Goal: Task Accomplishment & Management: Complete application form

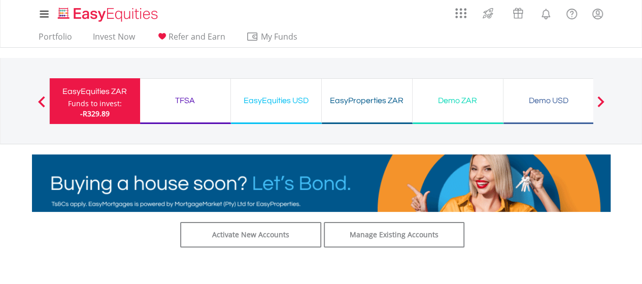
click at [604, 100] on span at bounding box center [600, 101] width 7 height 11
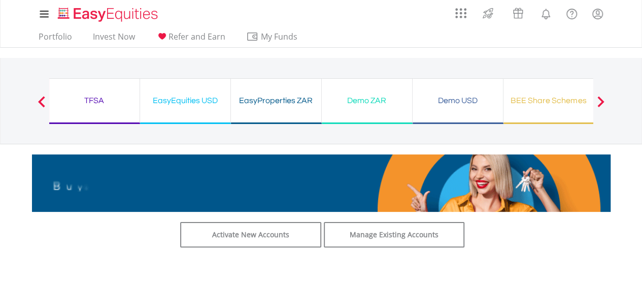
click at [604, 100] on span at bounding box center [600, 101] width 7 height 11
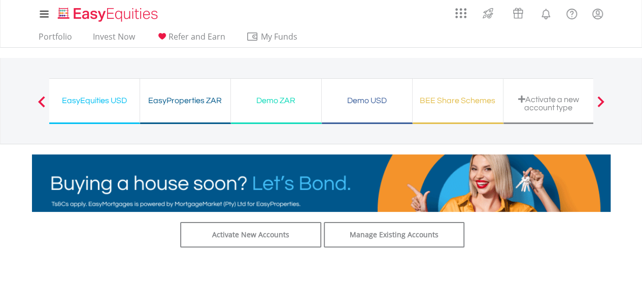
click at [604, 100] on span at bounding box center [600, 101] width 7 height 11
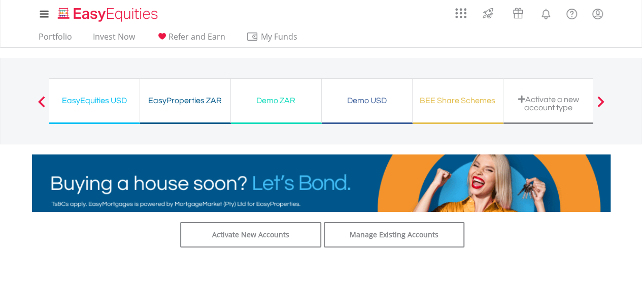
click at [41, 102] on button "Previous" at bounding box center [41, 106] width 20 height 10
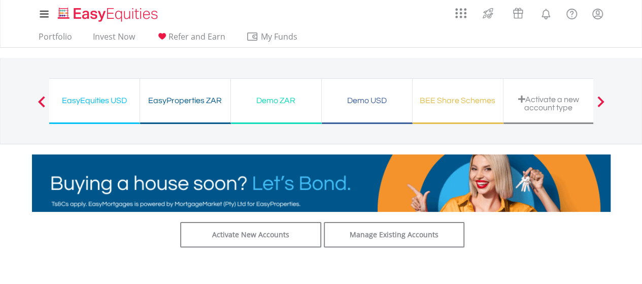
click at [39, 99] on span at bounding box center [41, 101] width 7 height 11
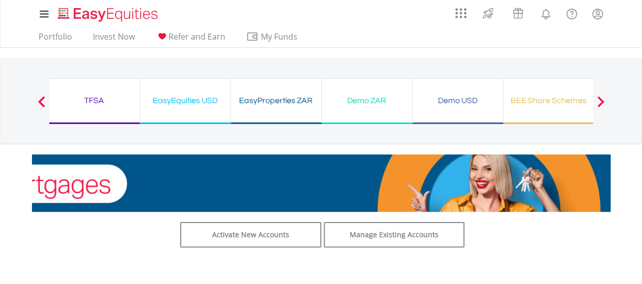
click at [39, 99] on span at bounding box center [41, 101] width 7 height 11
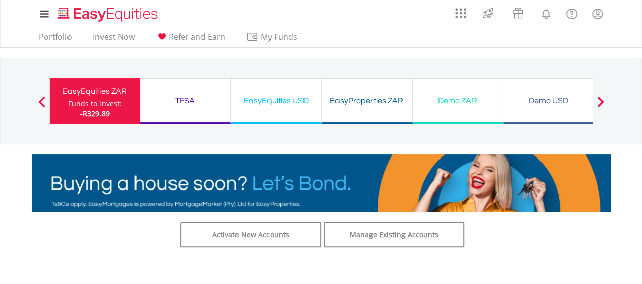
click at [39, 99] on span at bounding box center [41, 101] width 7 height 11
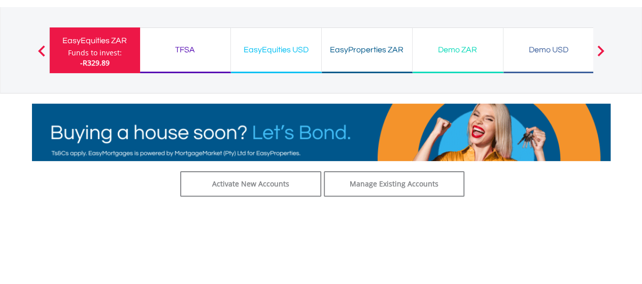
scroll to position [51, 0]
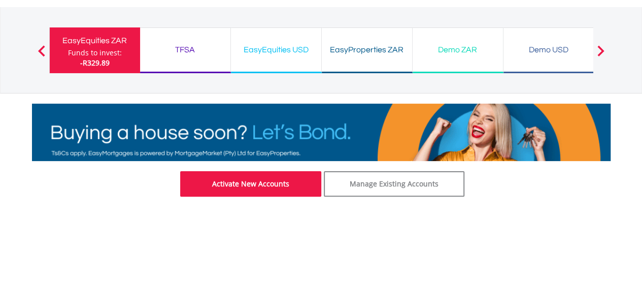
click at [246, 186] on link "Activate New Accounts" at bounding box center [250, 183] width 141 height 25
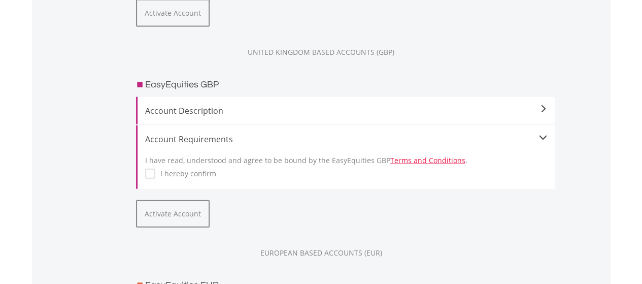
scroll to position [1117, 0]
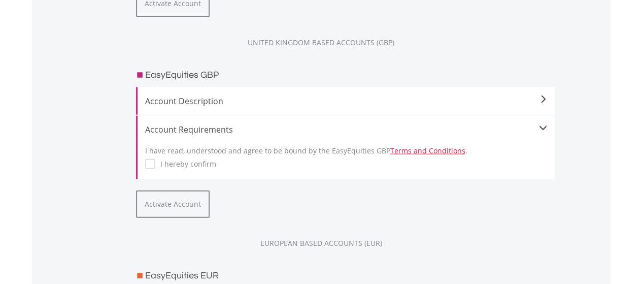
click at [155, 165] on label "I hereby confirm" at bounding box center [185, 164] width 61 height 10
click at [171, 210] on button "Activate Account" at bounding box center [173, 203] width 74 height 27
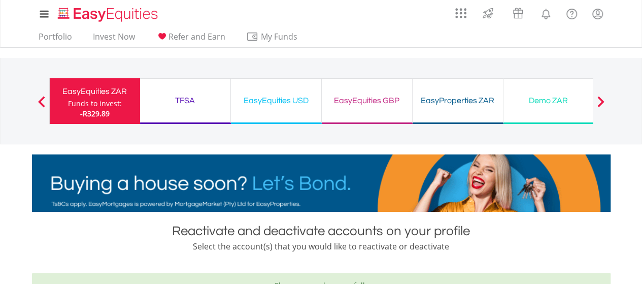
click at [374, 101] on div "EasyEquities GBP" at bounding box center [367, 100] width 78 height 14
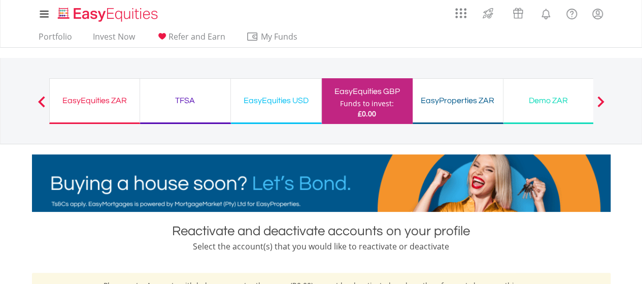
click at [88, 100] on div "EasyEquities ZAR" at bounding box center [95, 100] width 78 height 14
click at [84, 105] on div "EasyEquities ZAR" at bounding box center [95, 100] width 78 height 14
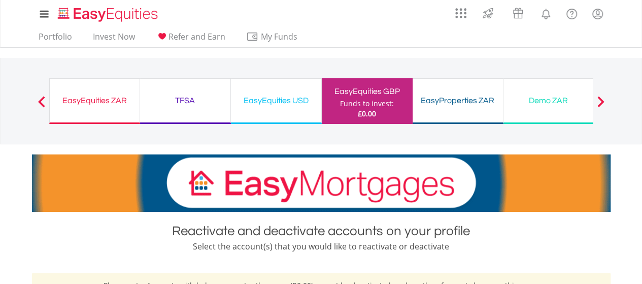
click at [70, 102] on div "EasyEquities ZAR" at bounding box center [95, 100] width 78 height 14
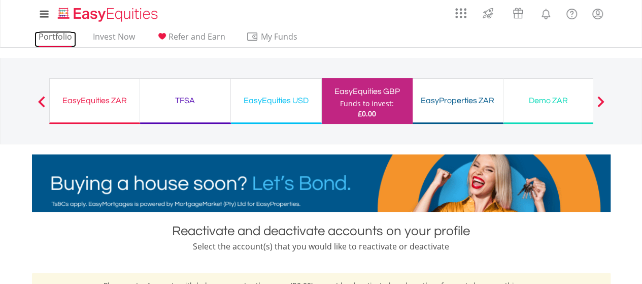
click at [58, 35] on link "Portfolio" at bounding box center [56, 39] width 42 height 16
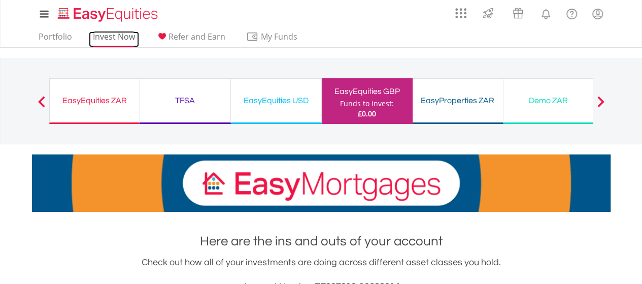
click at [103, 37] on link "Invest Now" at bounding box center [114, 39] width 50 height 16
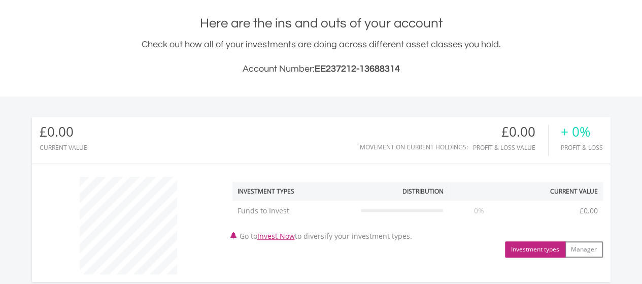
scroll to position [62, 0]
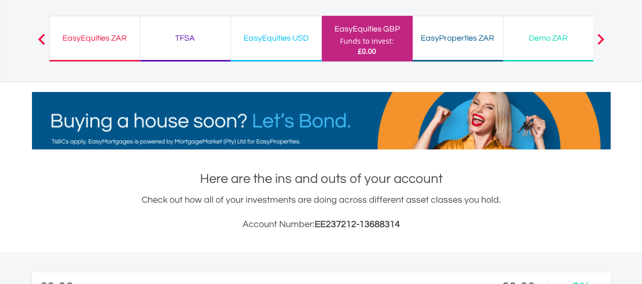
click at [95, 43] on div "EasyEquities ZAR" at bounding box center [95, 38] width 78 height 14
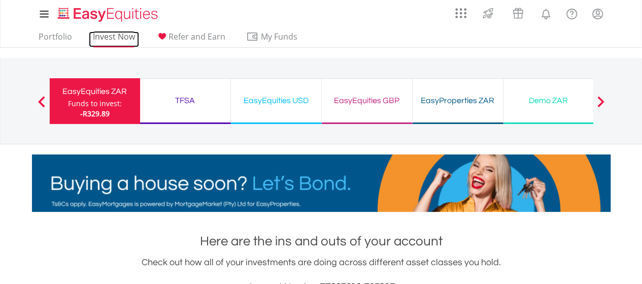
click at [106, 37] on link "Invest Now" at bounding box center [114, 39] width 50 height 16
